Goal: Task Accomplishment & Management: Use online tool/utility

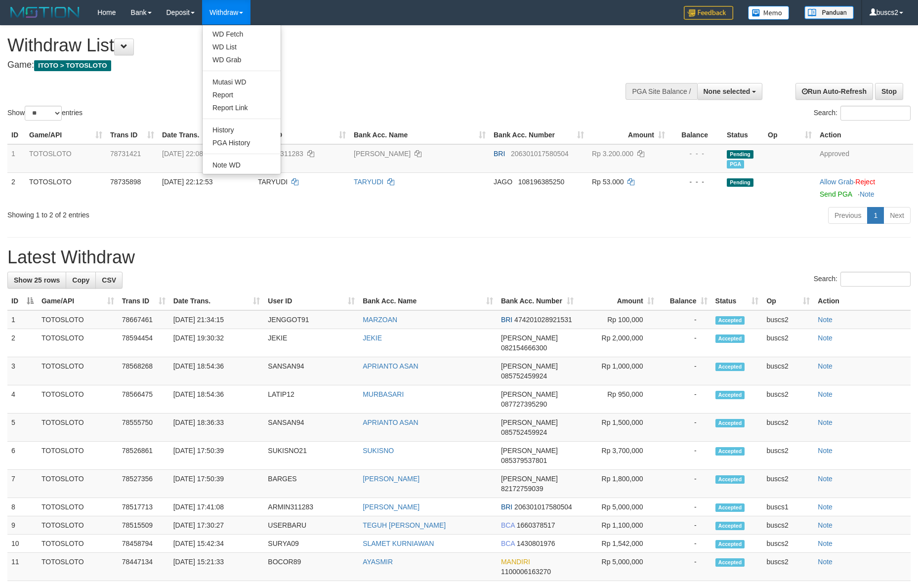
select select
select select "**"
drag, startPoint x: 0, startPoint y: 0, endPoint x: 228, endPoint y: 40, distance: 231.6
click at [228, 40] on link "WD Fetch" at bounding box center [242, 34] width 78 height 13
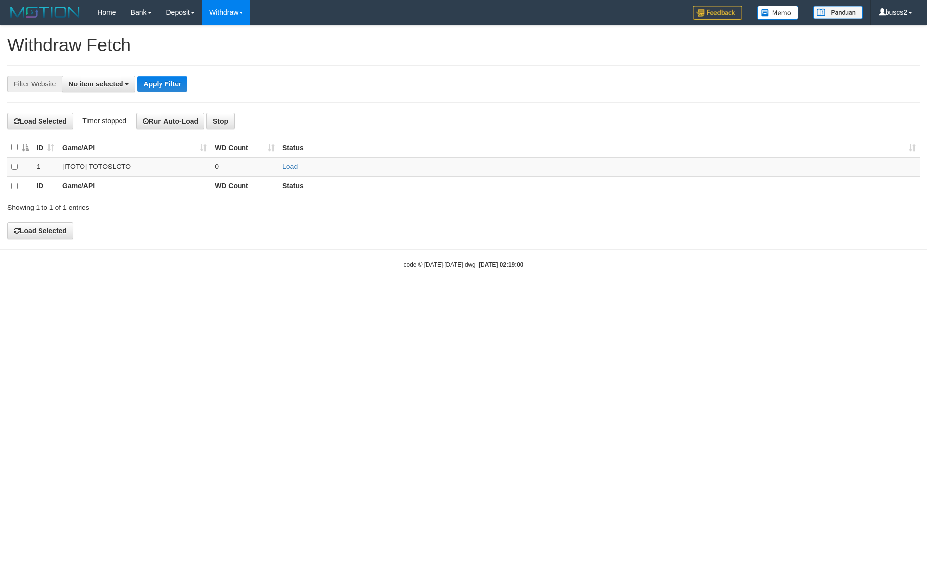
select select
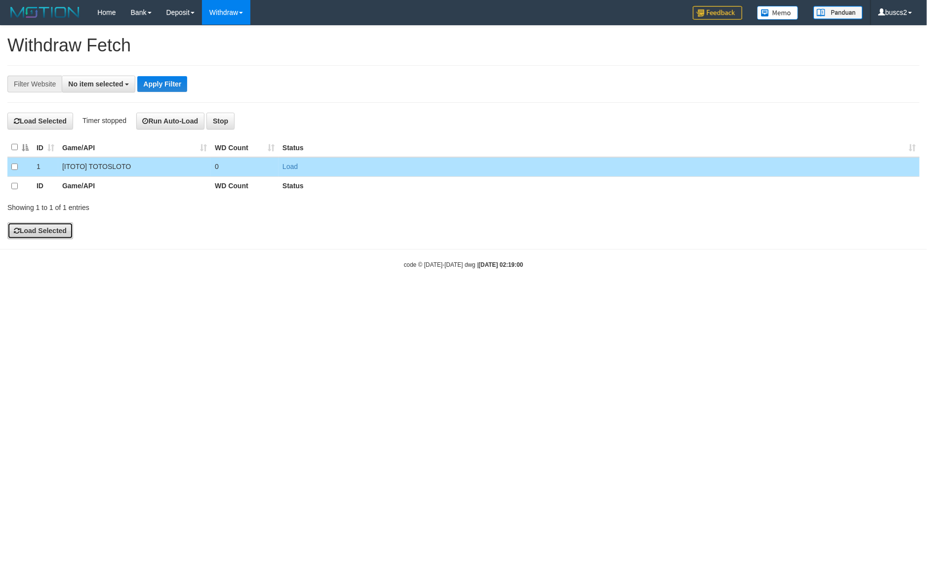
click at [26, 230] on button "Load Selected" at bounding box center [40, 230] width 66 height 17
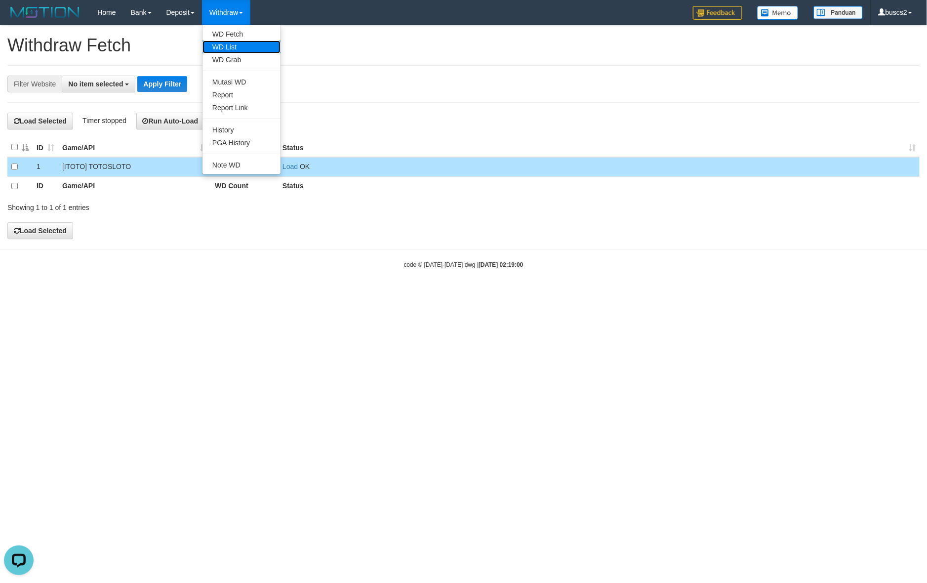
click at [243, 42] on link "WD List" at bounding box center [242, 47] width 78 height 13
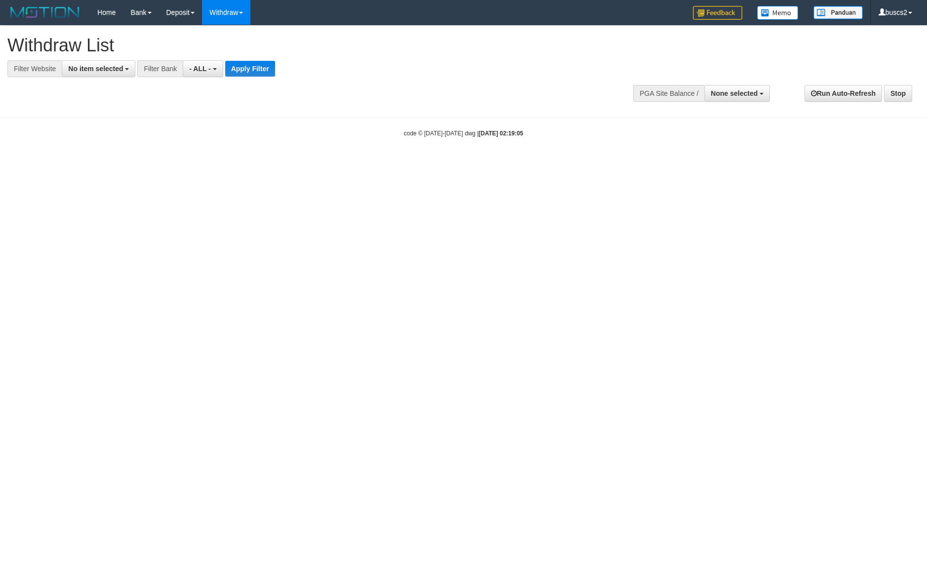
select select
click at [95, 67] on span "No item selected" at bounding box center [95, 69] width 55 height 8
click at [82, 110] on label "SELECT ALL" at bounding box center [95, 106] width 66 height 14
select select "****"
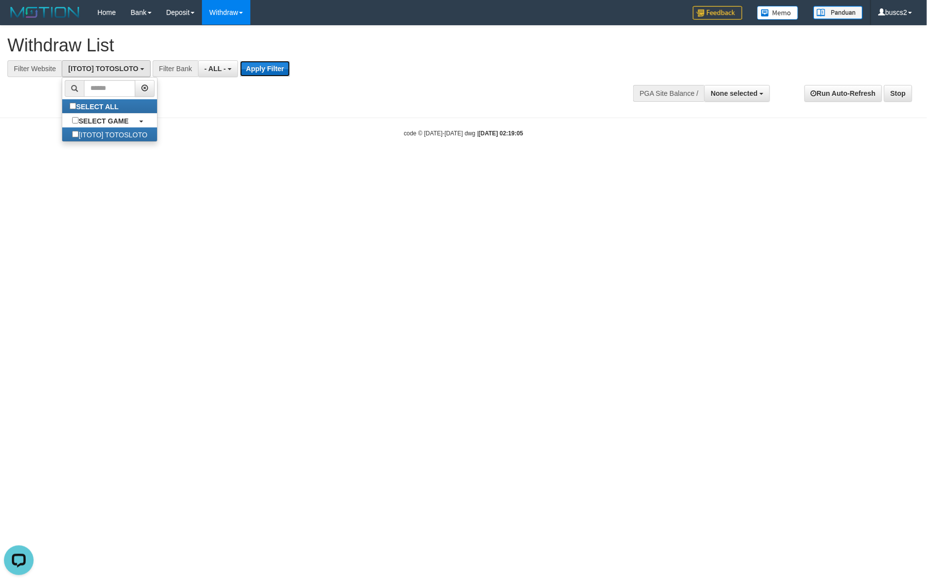
click at [255, 65] on button "Apply Filter" at bounding box center [265, 69] width 50 height 16
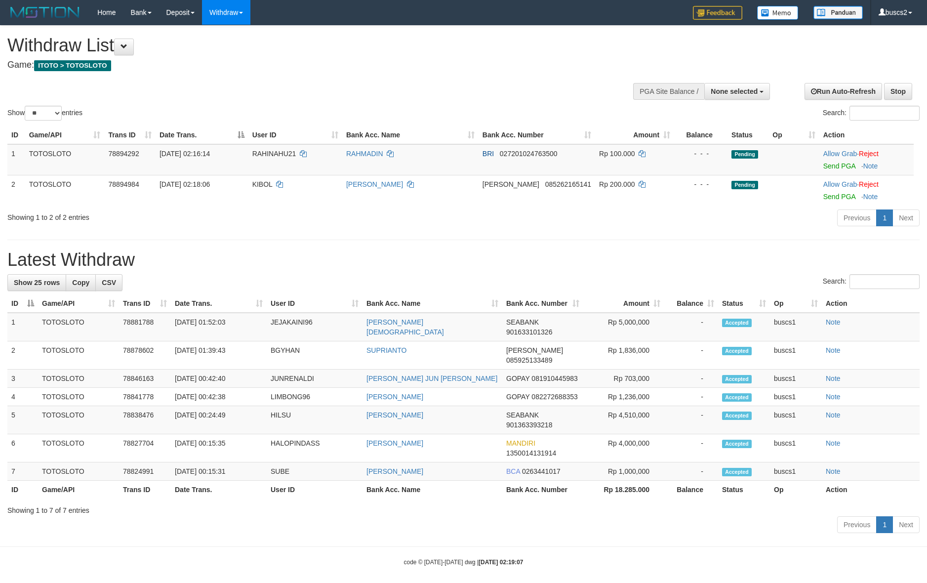
select select
select select "**"
click at [841, 164] on link "Send PGA" at bounding box center [840, 166] width 32 height 8
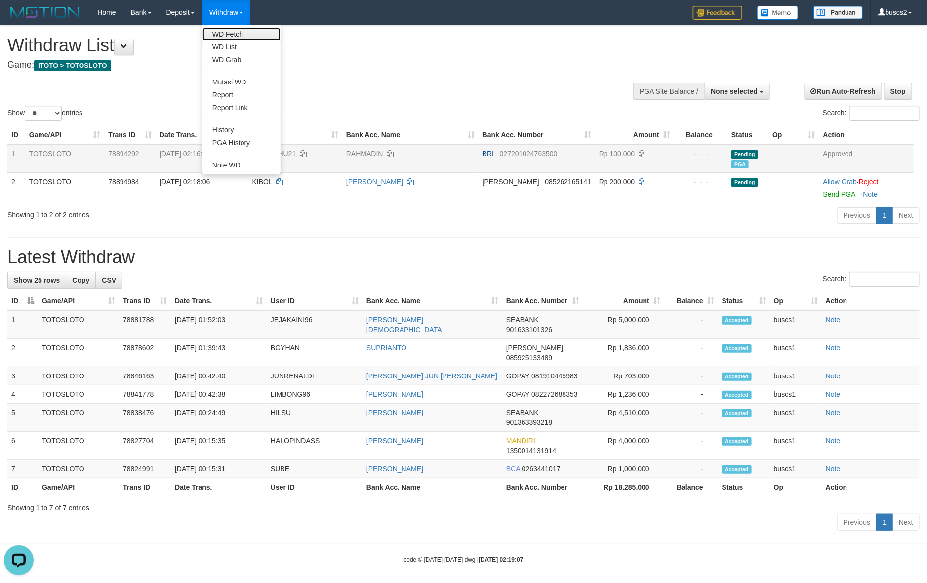
click at [231, 28] on link "WD Fetch" at bounding box center [242, 34] width 78 height 13
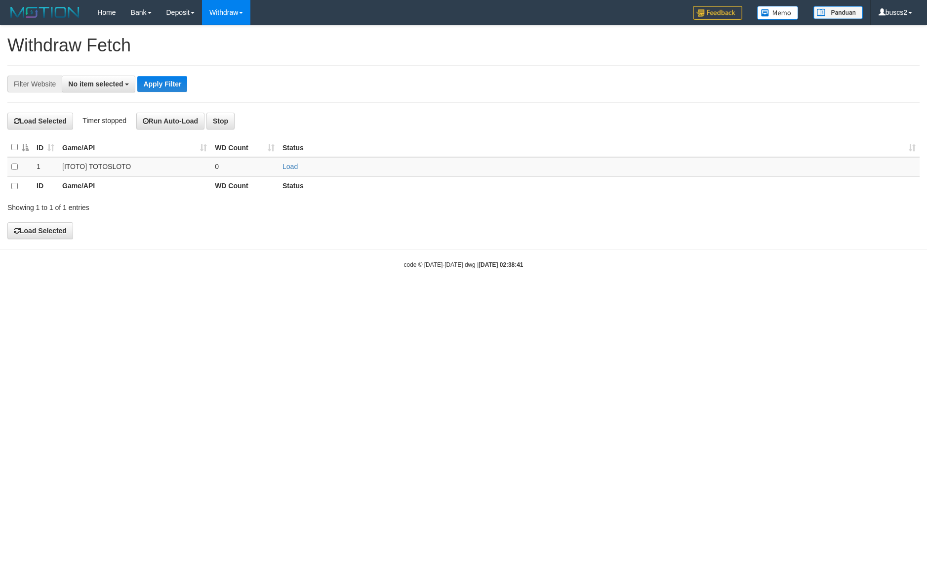
select select
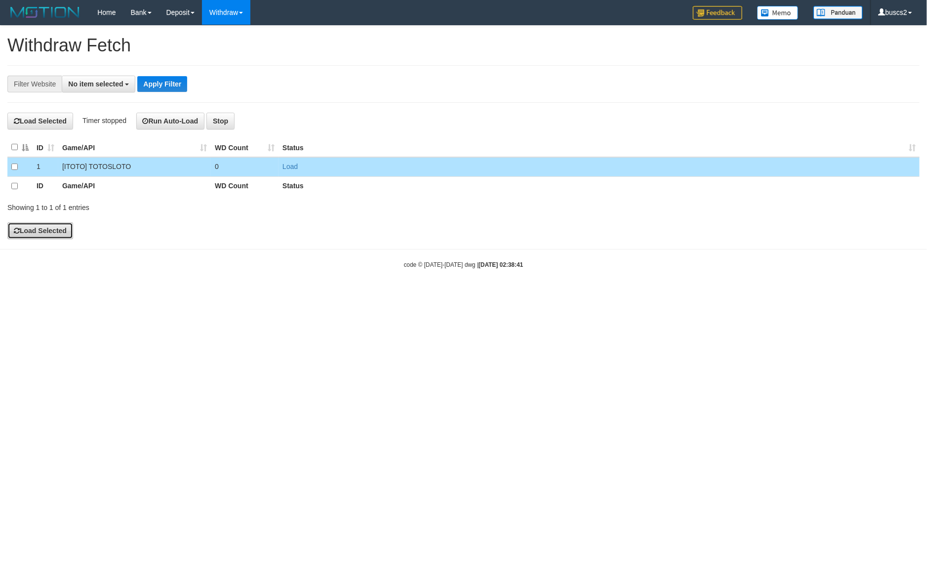
click at [23, 227] on button "Load Selected" at bounding box center [40, 230] width 66 height 17
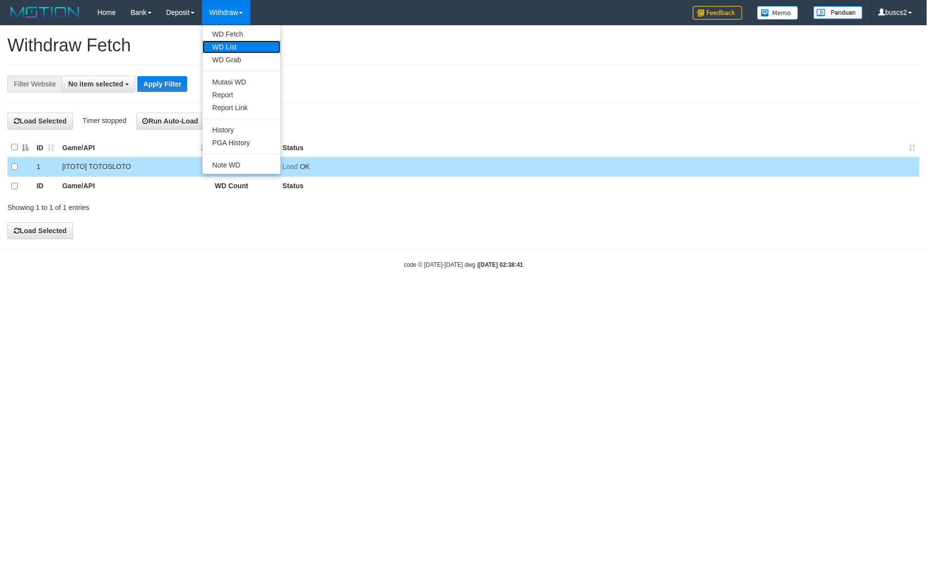
click at [221, 48] on link "WD List" at bounding box center [242, 47] width 78 height 13
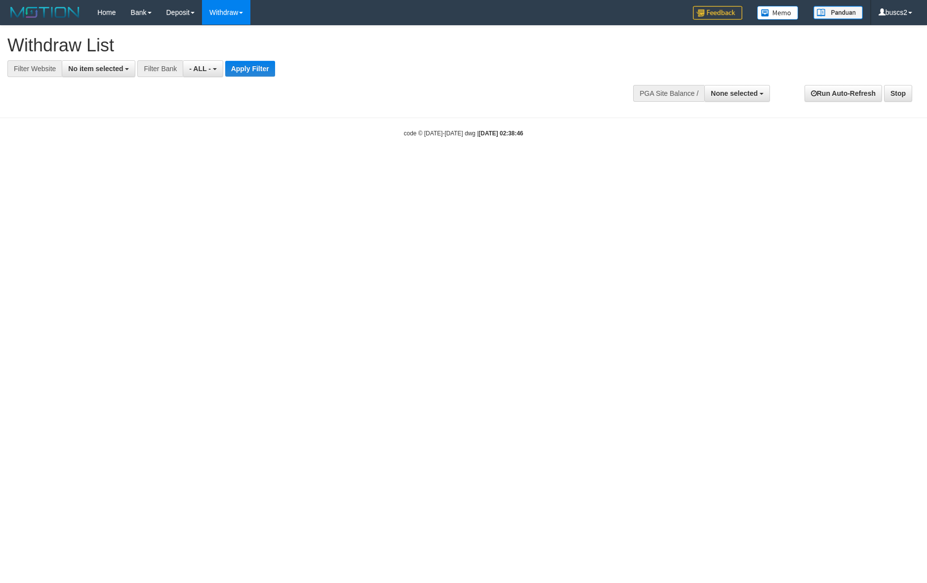
select select
click at [106, 71] on span "No item selected" at bounding box center [95, 69] width 55 height 8
click at [78, 110] on label "SELECT ALL" at bounding box center [95, 106] width 66 height 14
select select "****"
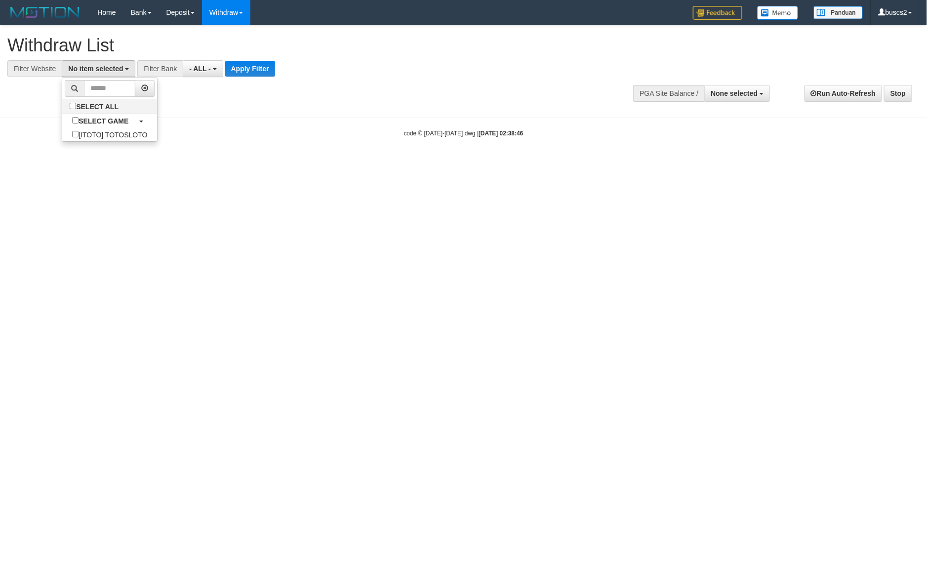
scroll to position [8, 0]
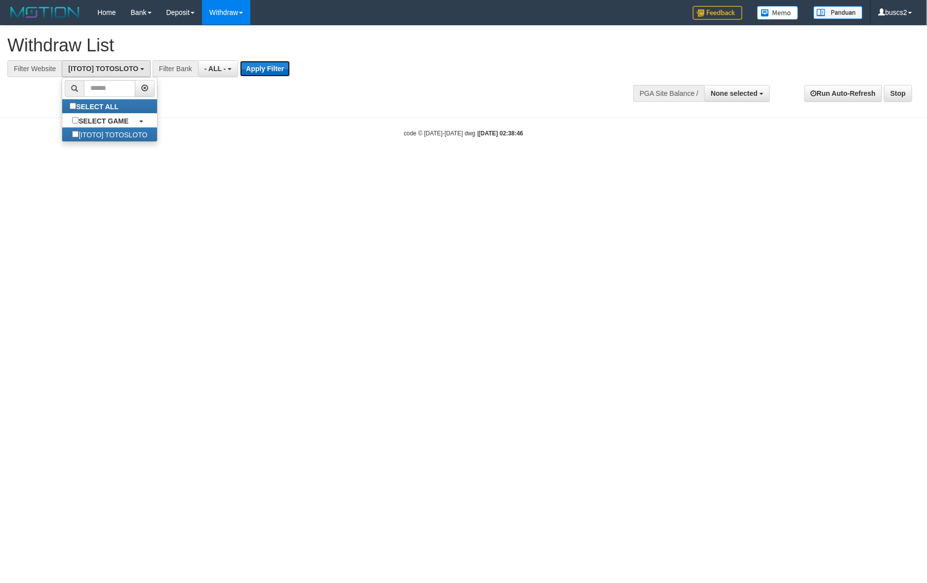
click at [271, 71] on button "Apply Filter" at bounding box center [265, 69] width 50 height 16
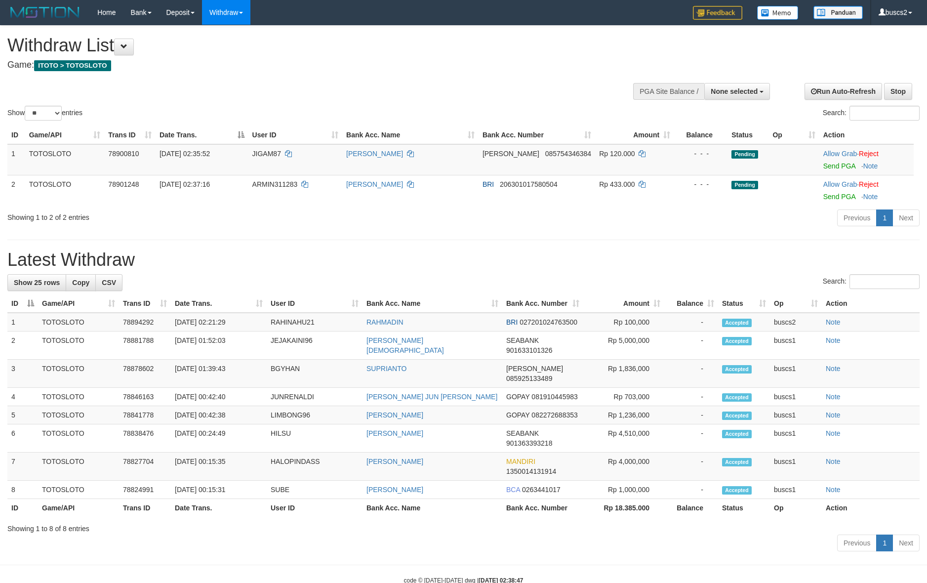
select select
select select "**"
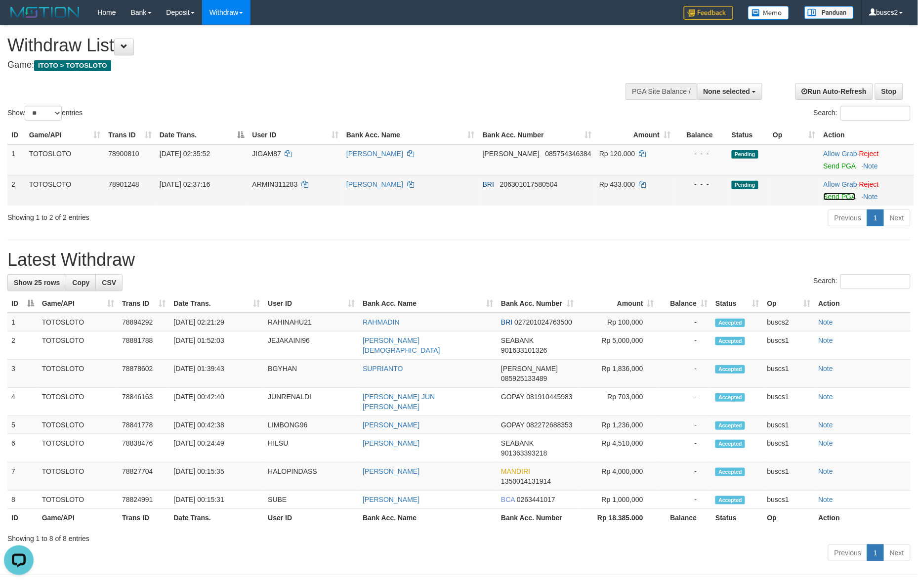
click at [847, 196] on link "Send PGA" at bounding box center [840, 197] width 32 height 8
